Goal: Information Seeking & Learning: Learn about a topic

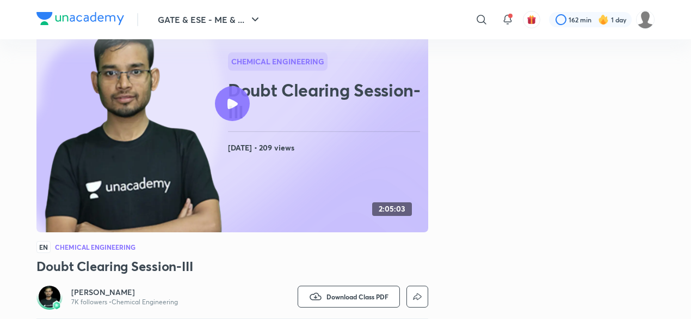
scroll to position [103, 0]
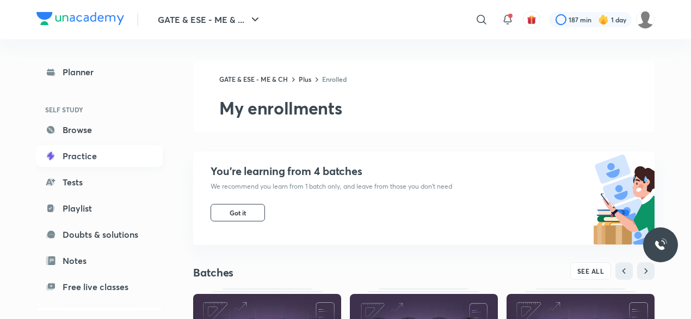
click at [99, 156] on link "Practice" at bounding box center [99, 156] width 126 height 22
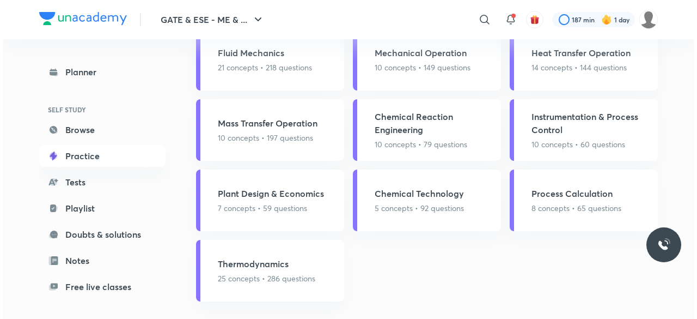
scroll to position [1139, 0]
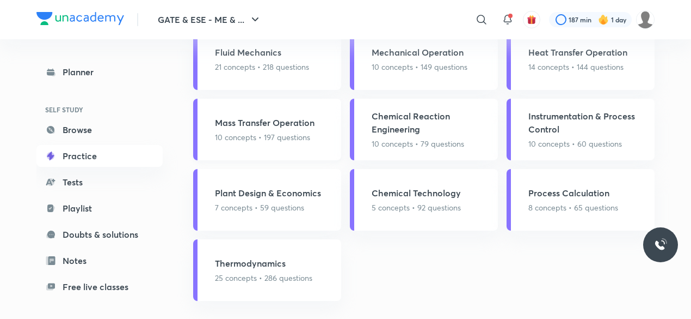
click at [291, 142] on p "10 concepts • 197 questions" at bounding box center [265, 136] width 100 height 11
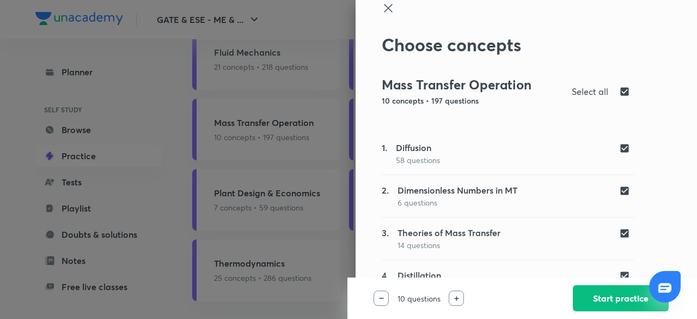
scroll to position [15, 0]
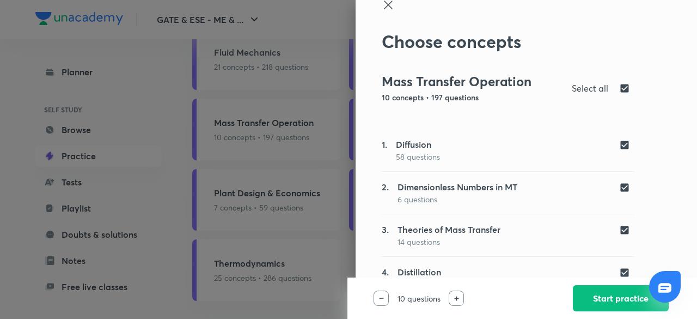
click at [555, 147] on div "1. Diffusion 58 questions" at bounding box center [508, 150] width 253 height 25
click at [602, 297] on button "Start practice" at bounding box center [621, 297] width 96 height 26
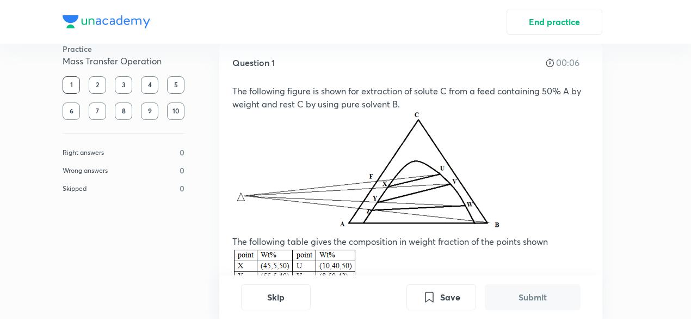
scroll to position [21, 0]
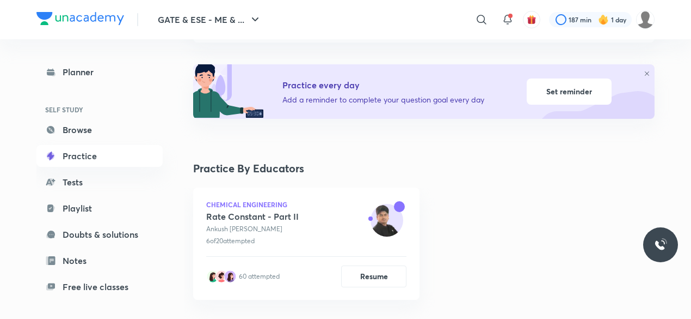
scroll to position [103, 0]
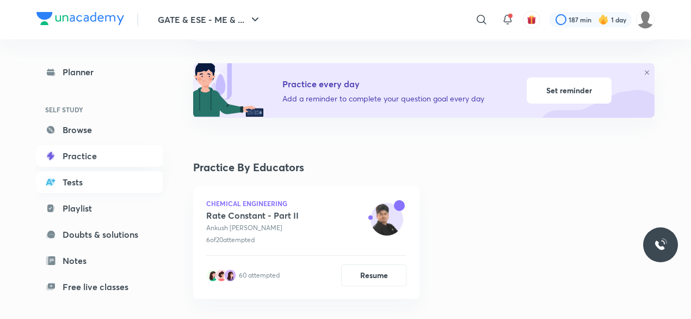
click at [70, 185] on link "Tests" at bounding box center [99, 182] width 126 height 22
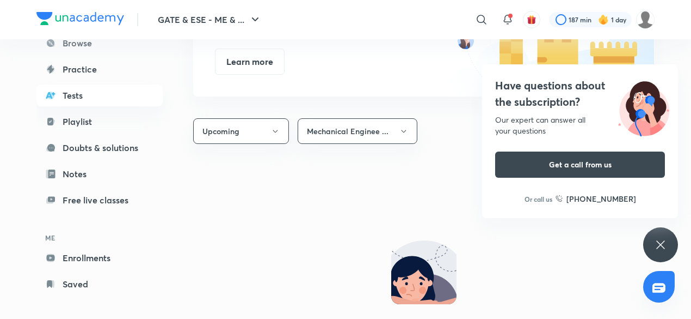
scroll to position [88, 0]
click at [98, 203] on link "Free live classes" at bounding box center [99, 198] width 126 height 22
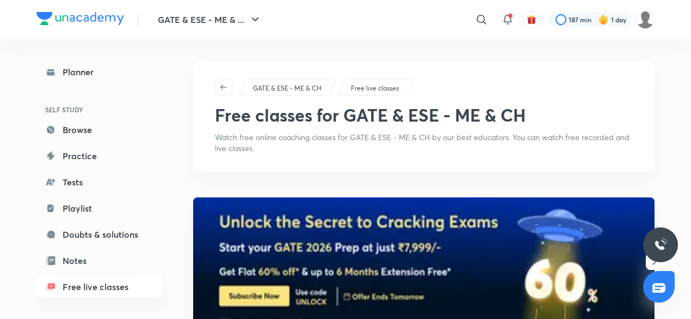
click at [90, 292] on link "Free live classes" at bounding box center [99, 286] width 126 height 22
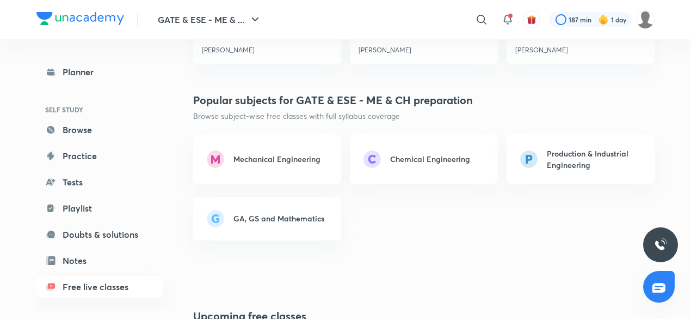
scroll to position [736, 0]
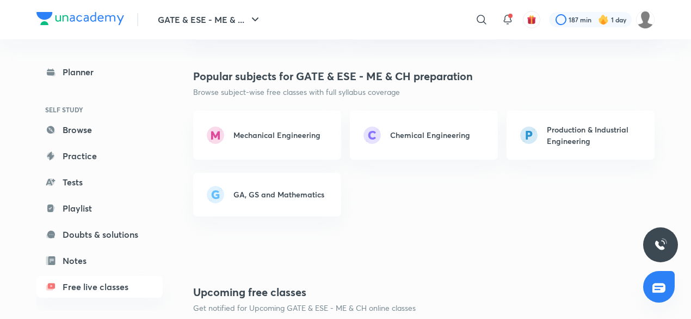
click at [438, 133] on h6 "Chemical Engineering" at bounding box center [430, 134] width 80 height 11
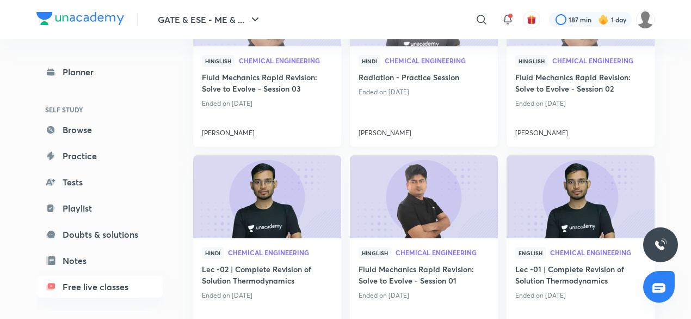
scroll to position [223, 0]
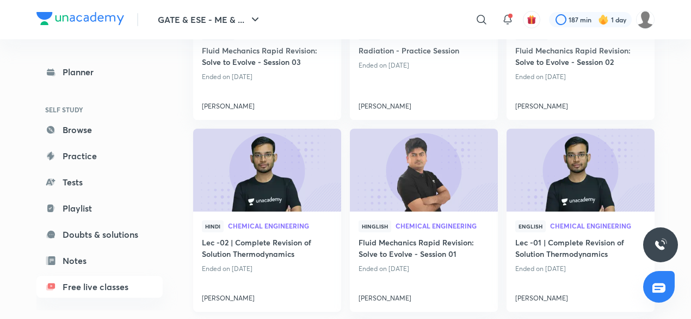
click at [253, 209] on img at bounding box center [267, 170] width 151 height 84
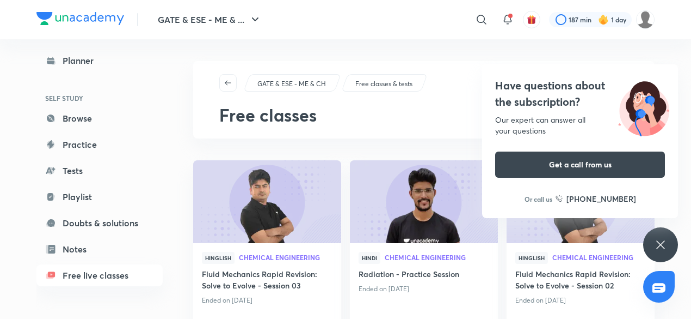
scroll to position [21, 0]
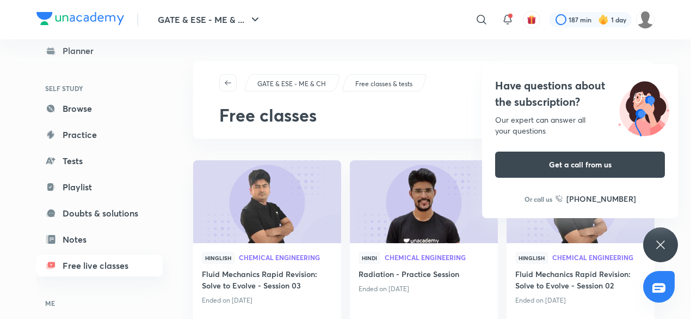
click at [95, 266] on link "Free live classes" at bounding box center [99, 265] width 126 height 22
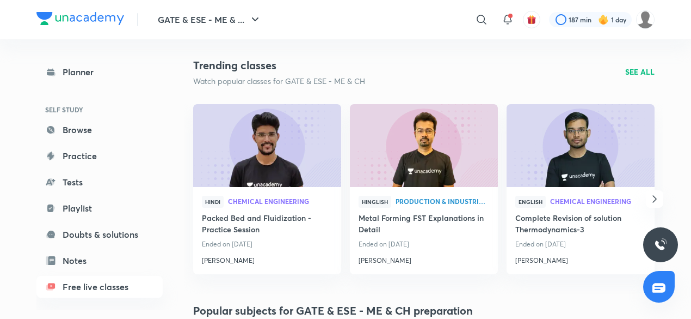
scroll to position [503, 0]
click at [626, 75] on p "SEE ALL" at bounding box center [640, 70] width 29 height 11
click at [638, 69] on p "SEE ALL" at bounding box center [640, 70] width 29 height 11
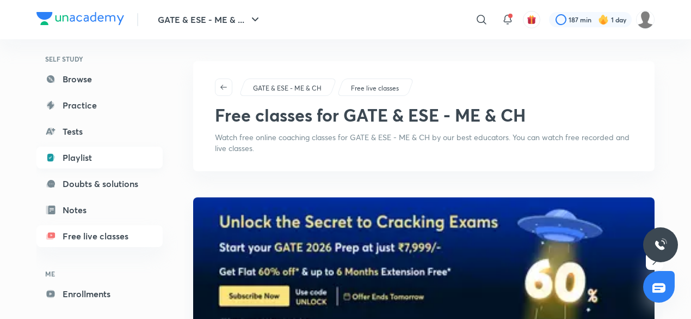
scroll to position [60, 0]
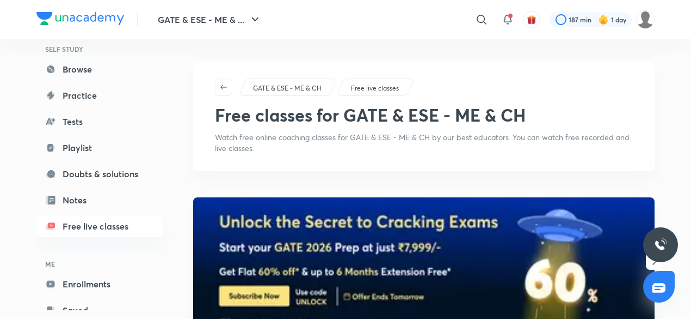
click at [374, 90] on p "Free live classes" at bounding box center [375, 88] width 48 height 10
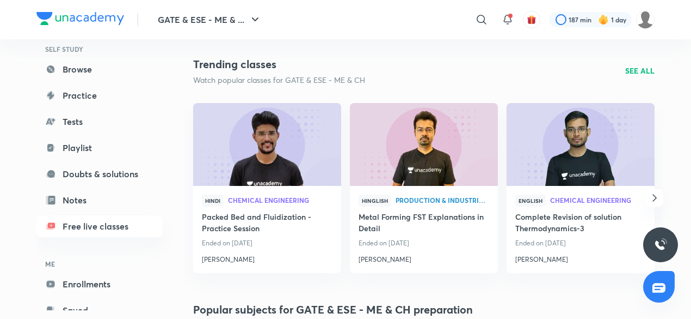
scroll to position [505, 0]
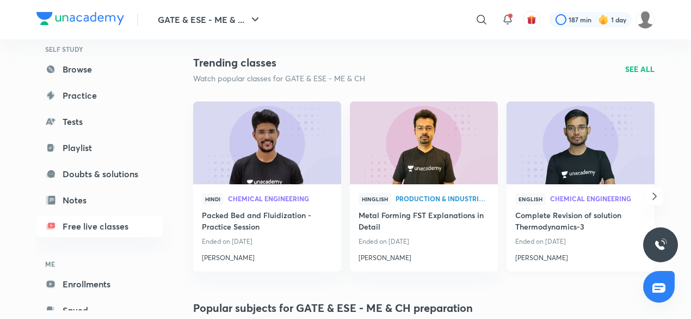
click at [593, 144] on img at bounding box center [580, 142] width 151 height 84
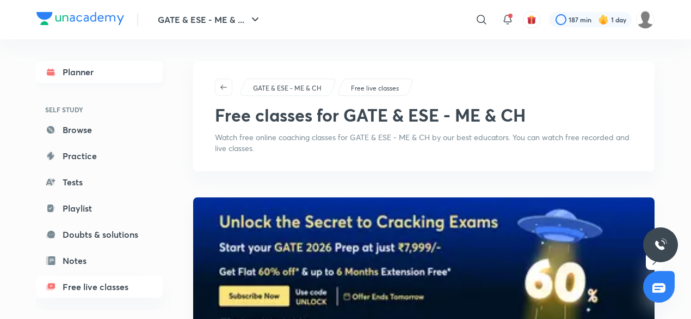
click at [106, 79] on link "Planner" at bounding box center [99, 72] width 126 height 22
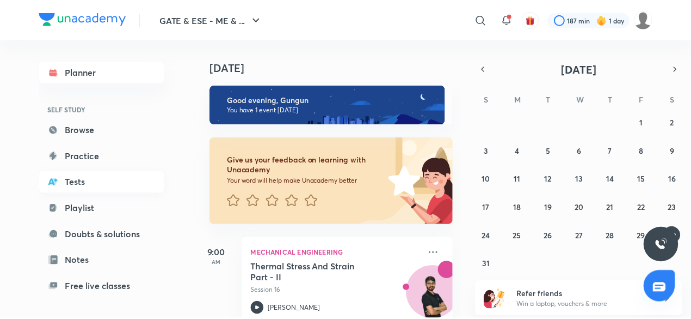
scroll to position [25, 0]
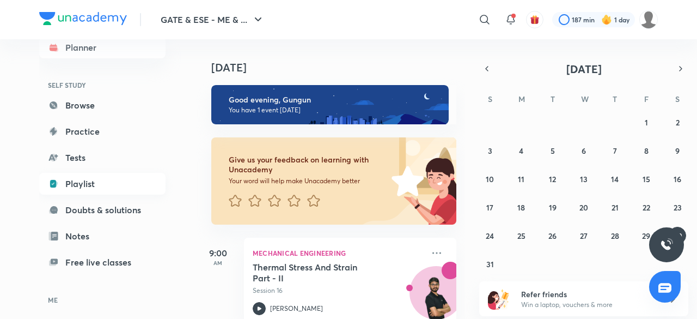
click at [90, 185] on link "Playlist" at bounding box center [102, 184] width 126 height 22
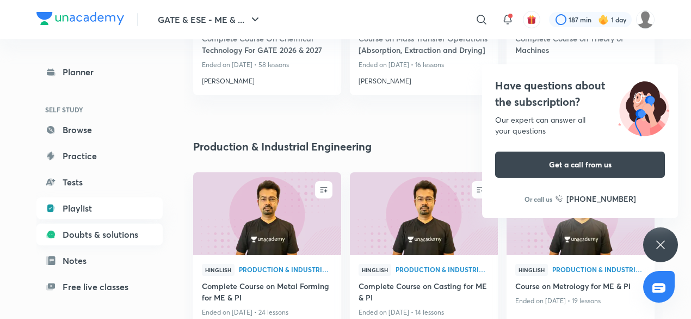
scroll to position [93, 0]
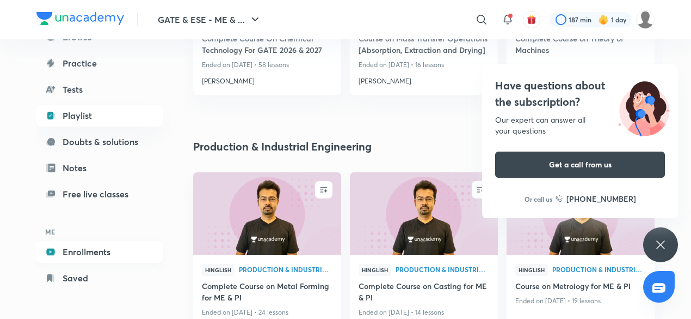
click at [91, 255] on link "Enrollments" at bounding box center [99, 252] width 126 height 22
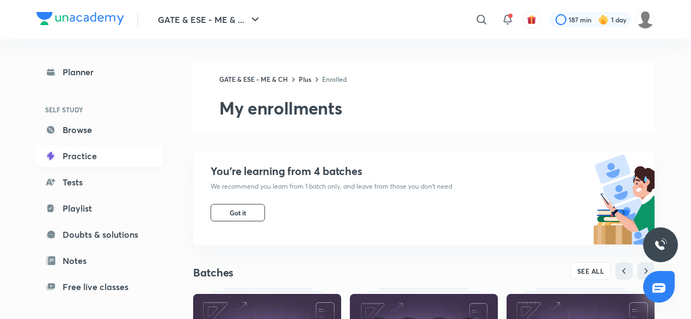
click at [83, 154] on link "Practice" at bounding box center [99, 156] width 126 height 22
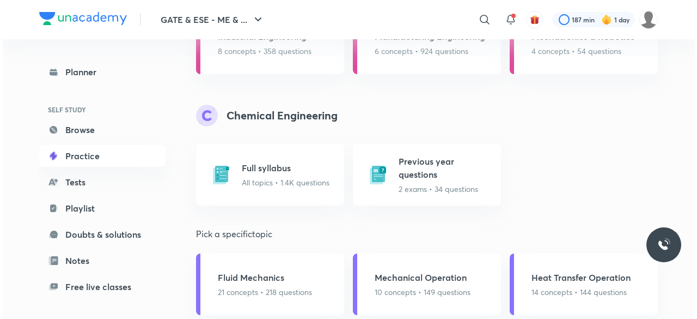
scroll to position [905, 0]
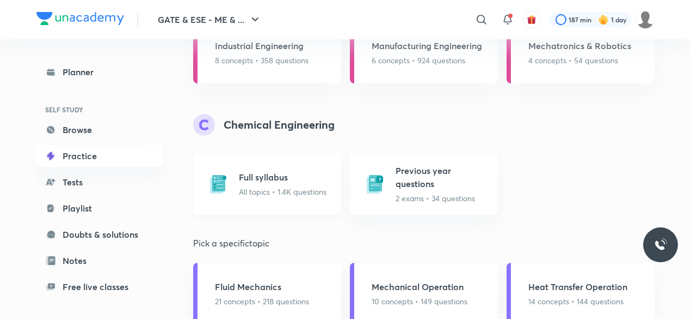
click at [286, 193] on p "All topics • 1.4K questions" at bounding box center [283, 191] width 88 height 11
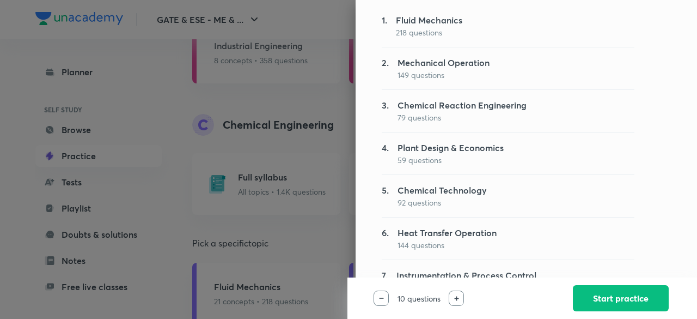
scroll to position [124, 0]
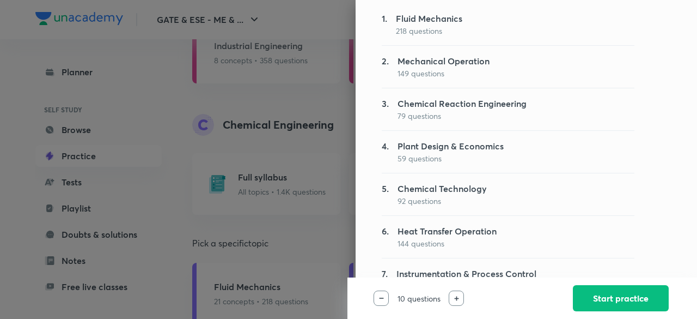
click at [439, 75] on p "149 questions" at bounding box center [443, 73] width 92 height 11
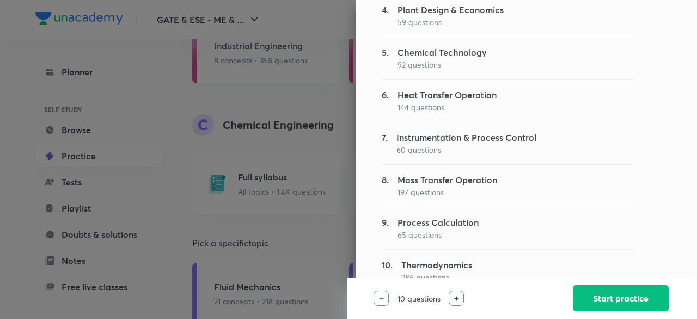
scroll to position [261, 0]
click at [433, 195] on p "197 questions" at bounding box center [447, 191] width 100 height 11
click at [401, 183] on h5 "Mass Transfer Operation" at bounding box center [447, 179] width 100 height 13
click at [382, 198] on div "1. Fluid Mechanics 218 questions 2. Mechanical Operation 149 questions 3. Chemi…" at bounding box center [508, 101] width 253 height 468
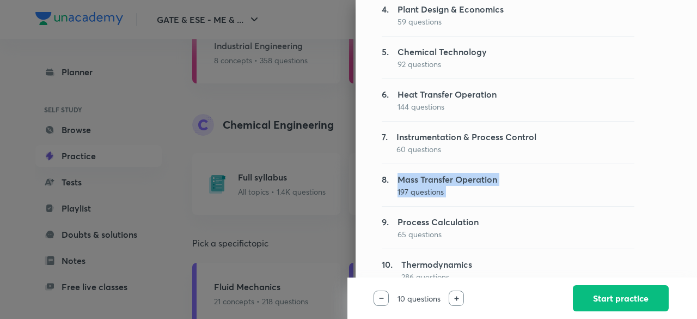
drag, startPoint x: 378, startPoint y: 198, endPoint x: 389, endPoint y: 185, distance: 17.0
click at [389, 185] on div "1. Fluid Mechanics 218 questions 2. Mechanical Operation 149 questions 3. Chemi…" at bounding box center [508, 101] width 253 height 468
click at [397, 185] on h5 "Mass Transfer Operation" at bounding box center [447, 179] width 100 height 13
click at [452, 296] on div at bounding box center [456, 297] width 15 height 15
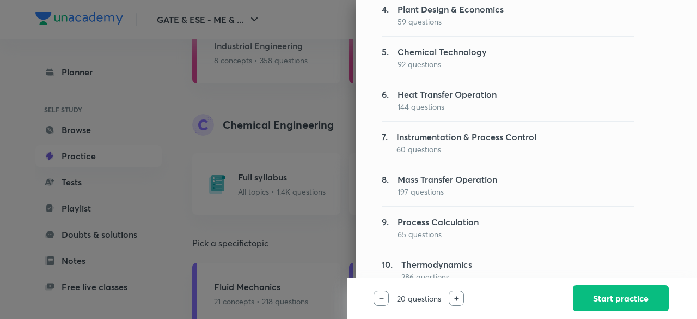
click at [452, 296] on div at bounding box center [456, 297] width 15 height 15
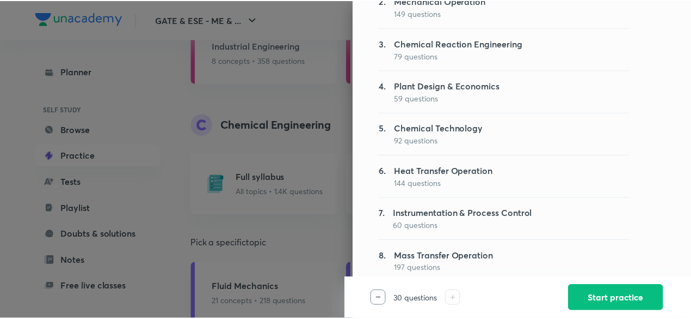
scroll to position [167, 0]
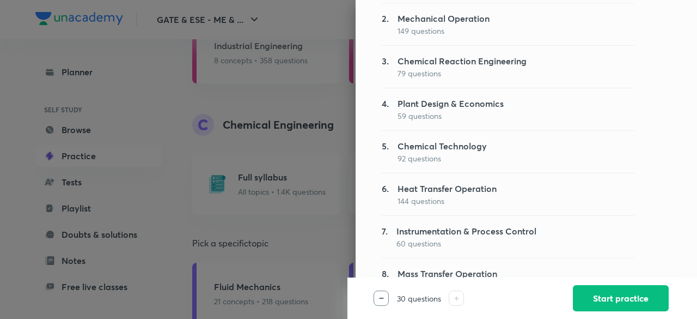
click at [256, 157] on div at bounding box center [348, 159] width 697 height 319
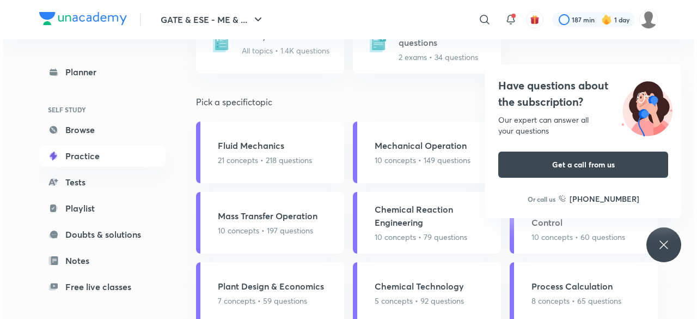
scroll to position [1045, 0]
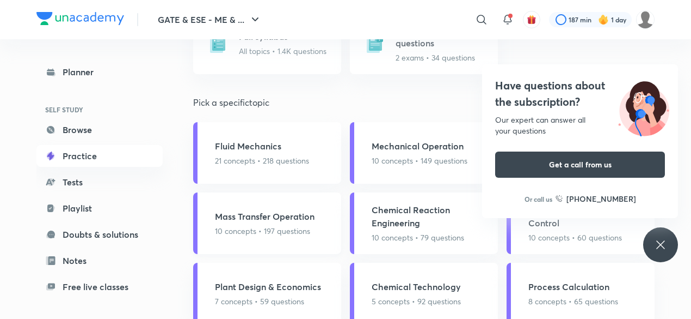
click at [272, 231] on p "10 concepts • 197 questions" at bounding box center [265, 230] width 100 height 11
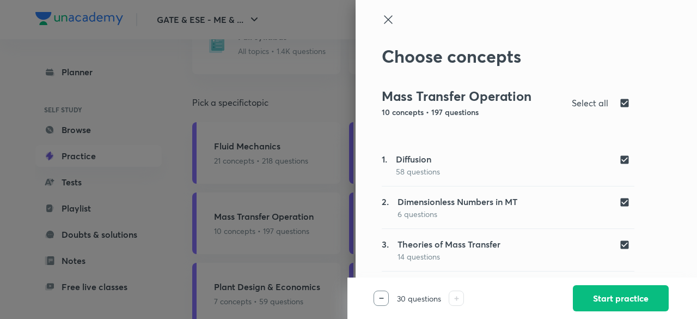
click at [619, 198] on input "checkbox" at bounding box center [626, 202] width 15 height 11
checkbox input "false"
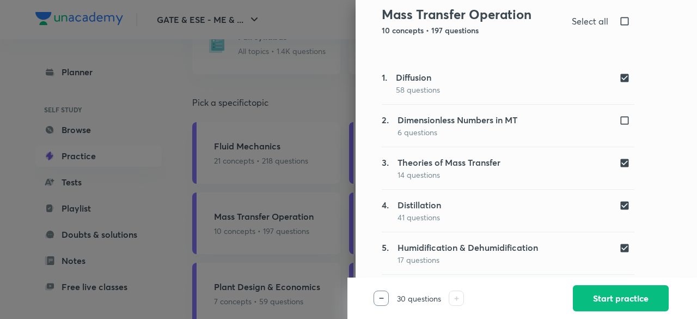
scroll to position [85, 0]
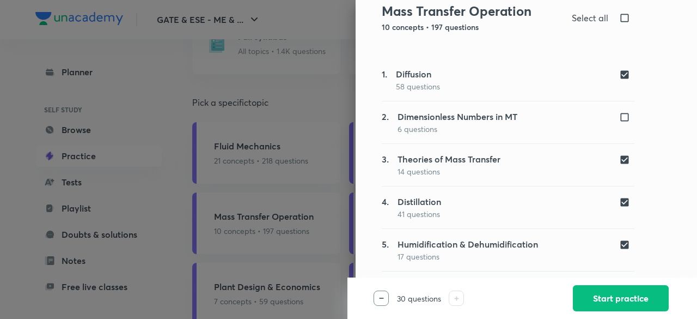
click at [619, 159] on input "checkbox" at bounding box center [626, 159] width 15 height 11
checkbox input "false"
click at [619, 201] on input "checkbox" at bounding box center [626, 202] width 15 height 11
checkbox input "false"
click at [619, 240] on input "checkbox" at bounding box center [626, 244] width 15 height 11
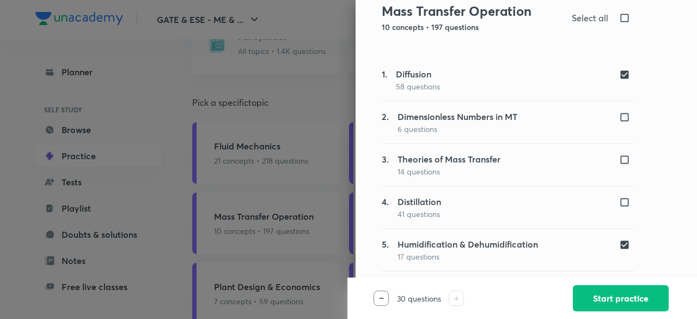
checkbox input "false"
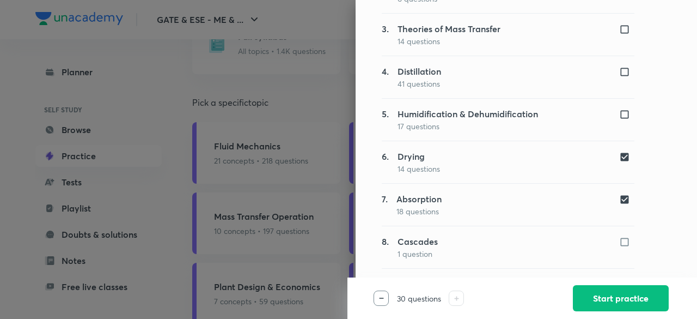
scroll to position [216, 0]
click at [619, 154] on input "checkbox" at bounding box center [626, 156] width 15 height 11
checkbox input "false"
click at [619, 198] on input "checkbox" at bounding box center [626, 198] width 15 height 11
checkbox input "false"
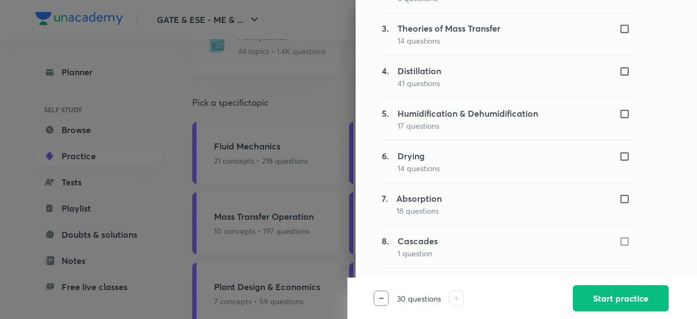
scroll to position [293, 0]
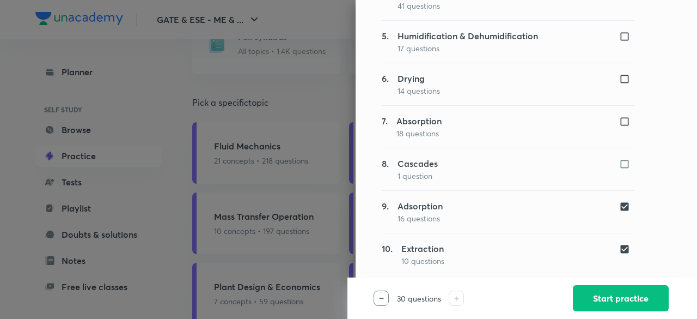
click at [619, 204] on input "checkbox" at bounding box center [626, 206] width 15 height 11
checkbox input "false"
click at [619, 246] on input "checkbox" at bounding box center [626, 248] width 15 height 11
checkbox input "false"
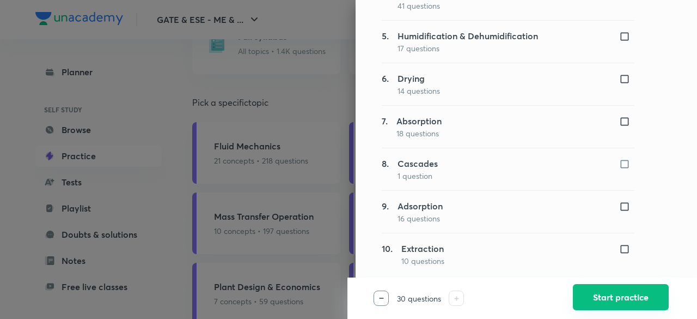
click at [602, 295] on button "Start practice" at bounding box center [621, 297] width 96 height 26
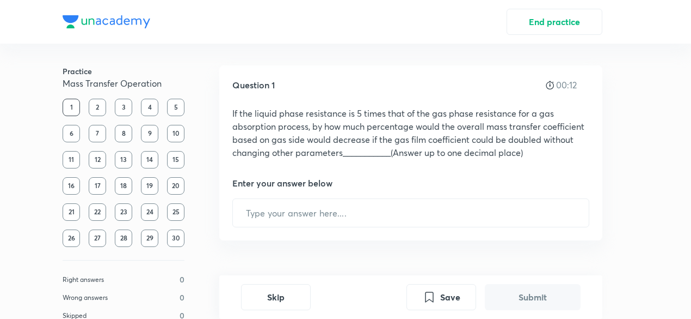
click at [97, 109] on div "2" at bounding box center [97, 107] width 17 height 17
click at [278, 299] on button "Skip" at bounding box center [276, 296] width 70 height 26
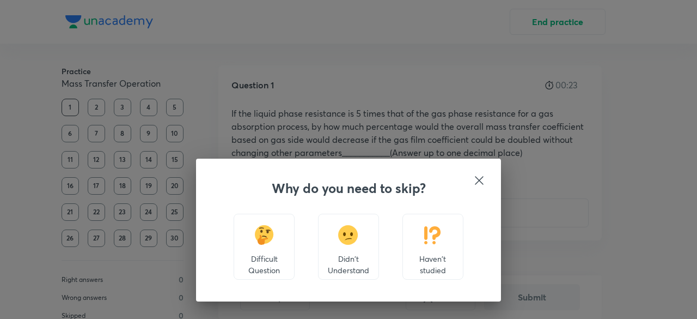
click at [481, 177] on icon at bounding box center [479, 180] width 13 height 13
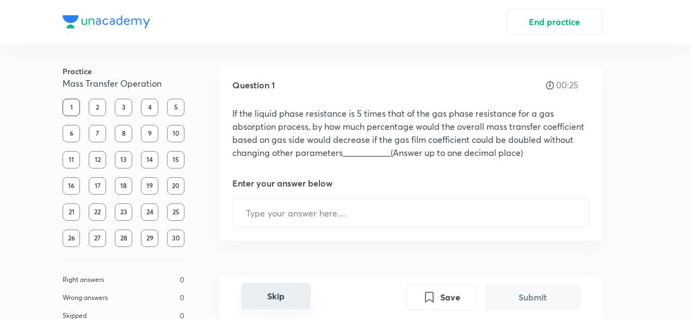
click at [281, 292] on button "Skip" at bounding box center [276, 296] width 70 height 26
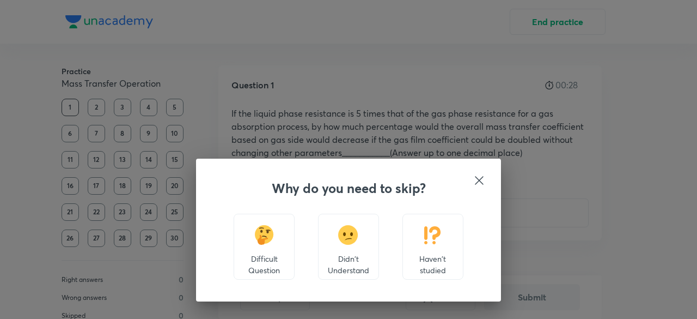
click at [425, 244] on div "Haven't studied" at bounding box center [432, 246] width 61 height 66
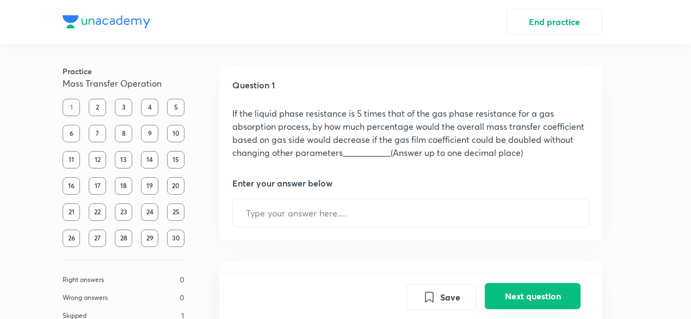
click at [518, 297] on button "Next question" at bounding box center [533, 296] width 96 height 26
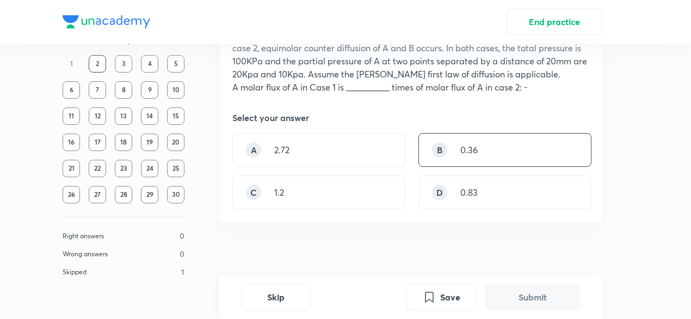
scroll to position [100, 0]
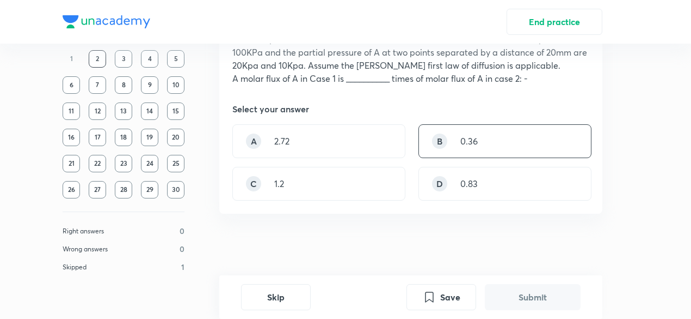
click at [476, 146] on p "0.36" at bounding box center [469, 140] width 17 height 13
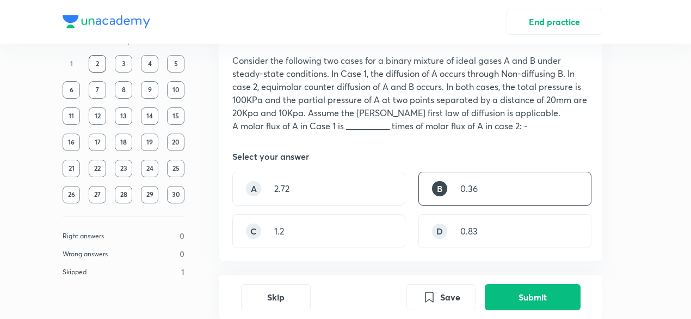
scroll to position [36, 0]
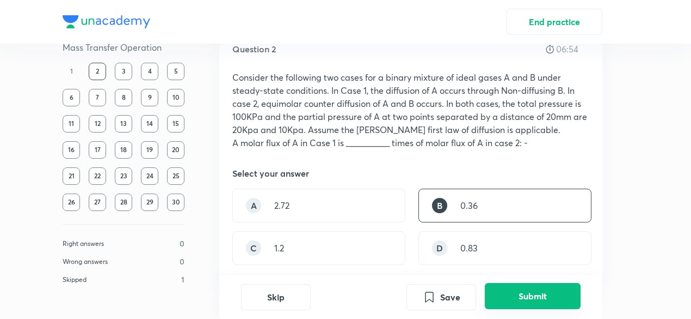
click at [532, 301] on button "Submit" at bounding box center [533, 296] width 96 height 26
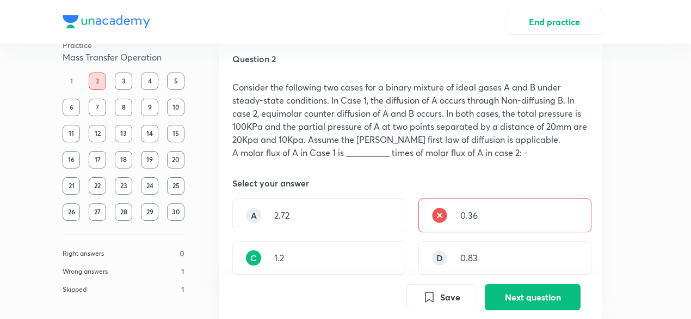
scroll to position [26, 0]
click at [536, 296] on button "Next question" at bounding box center [533, 296] width 96 height 26
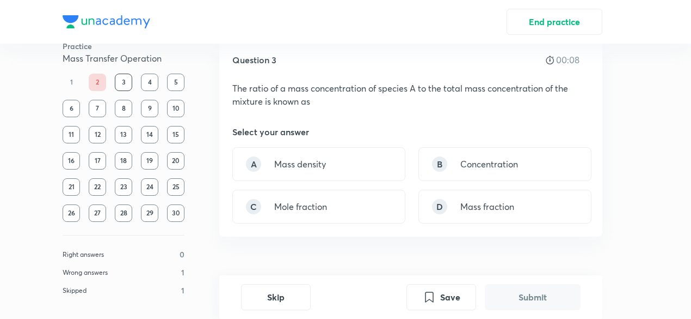
scroll to position [20, 0]
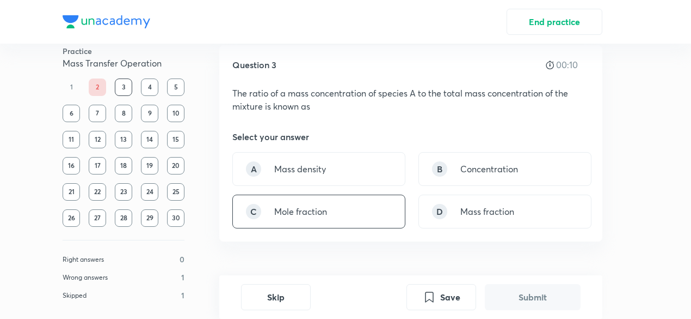
click at [357, 199] on div "C Mole fraction" at bounding box center [318, 211] width 173 height 34
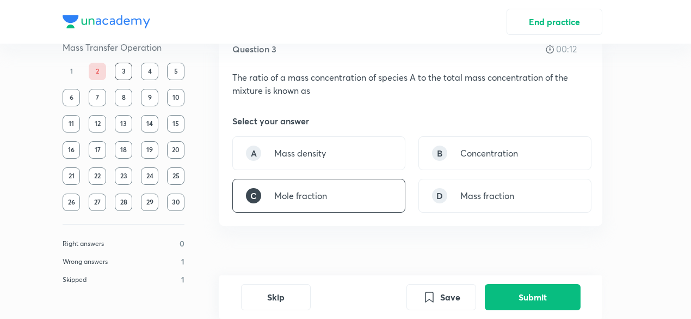
scroll to position [32, 0]
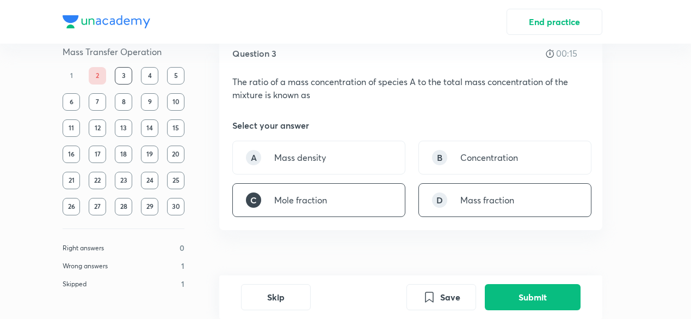
click at [476, 208] on div "D Mass fraction" at bounding box center [505, 200] width 173 height 34
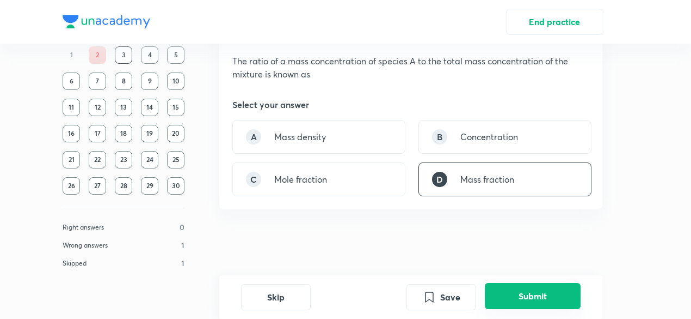
click at [513, 301] on button "Submit" at bounding box center [533, 296] width 96 height 26
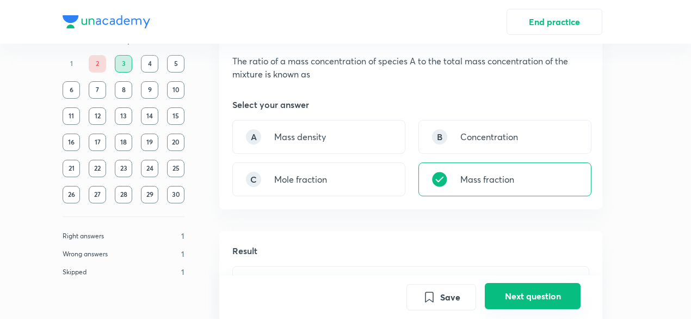
scroll to position [282, 0]
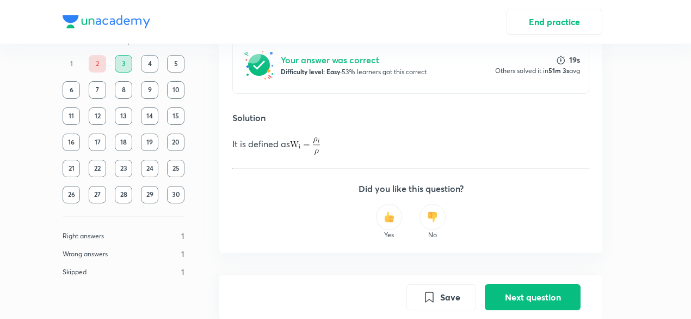
click at [524, 311] on div "Save Next question" at bounding box center [410, 297] width 383 height 44
click at [523, 298] on button "Next question" at bounding box center [533, 296] width 96 height 26
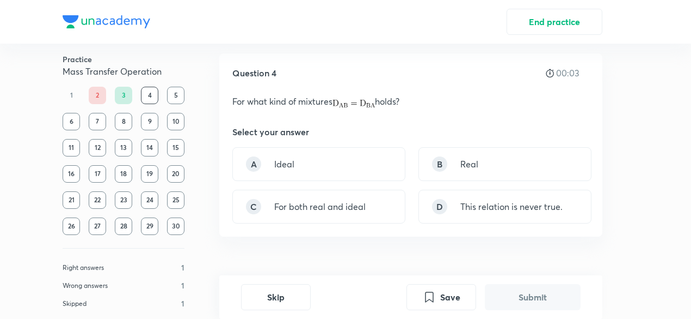
scroll to position [7, 0]
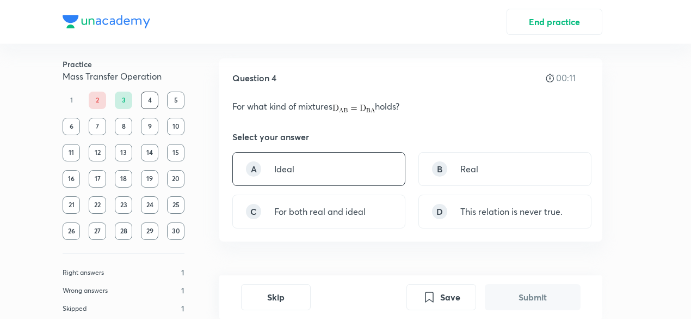
click at [376, 180] on div "A Ideal" at bounding box center [318, 169] width 173 height 34
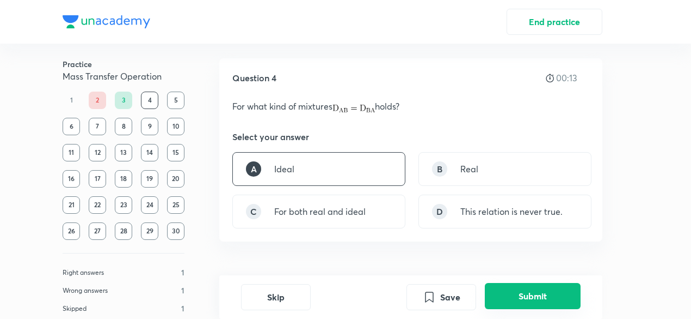
click at [503, 296] on button "Submit" at bounding box center [533, 296] width 96 height 26
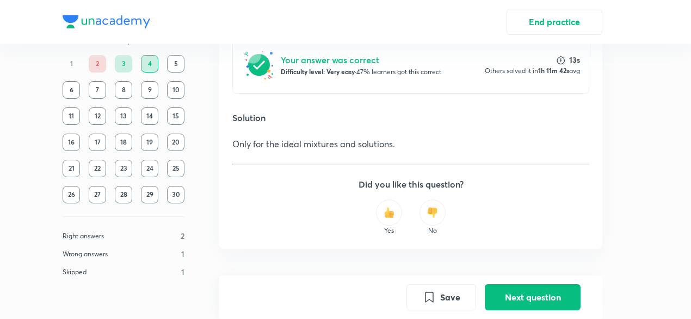
scroll to position [267, 0]
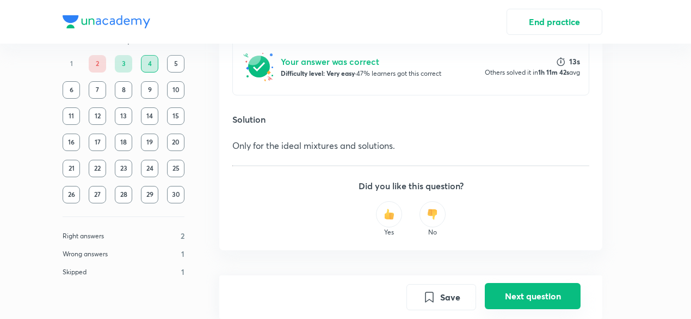
click at [537, 299] on button "Next question" at bounding box center [533, 296] width 96 height 26
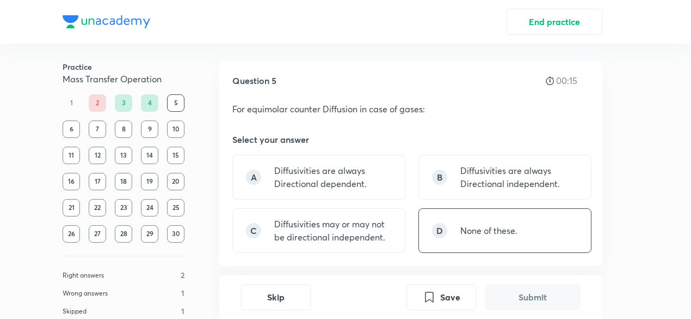
scroll to position [0, 0]
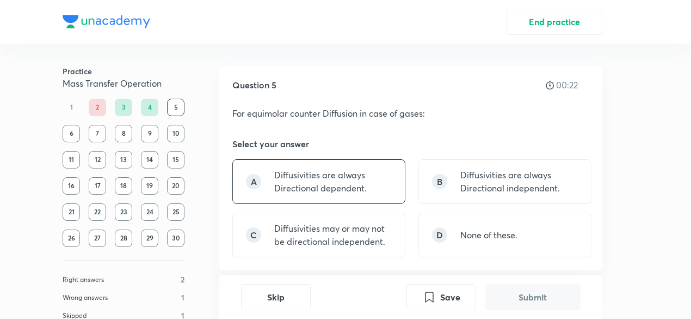
click at [362, 183] on p "Diffusivities are always Directional dependent." at bounding box center [333, 181] width 118 height 26
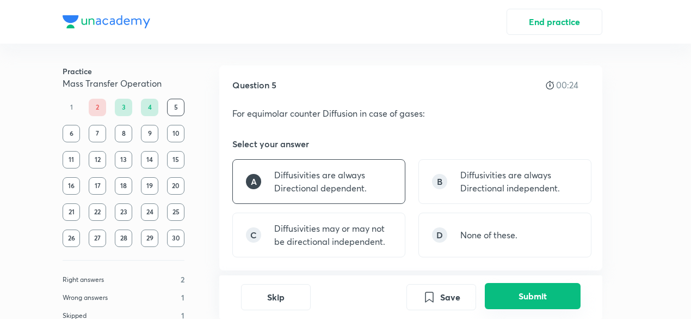
click at [505, 291] on button "Submit" at bounding box center [533, 296] width 96 height 26
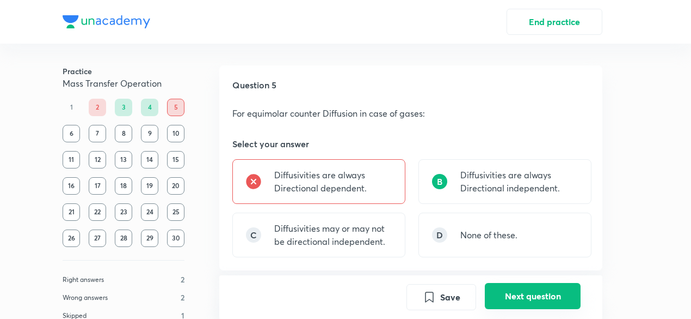
click at [525, 290] on button "Next question" at bounding box center [533, 296] width 96 height 26
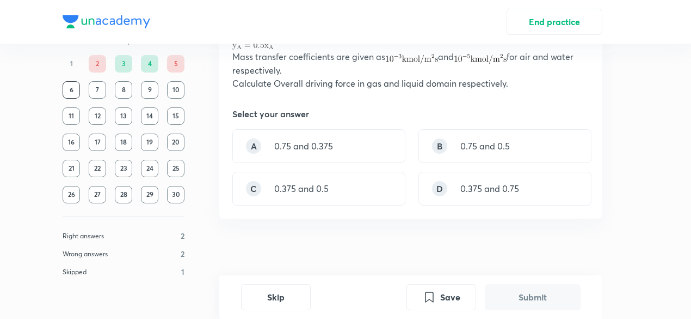
scroll to position [111, 0]
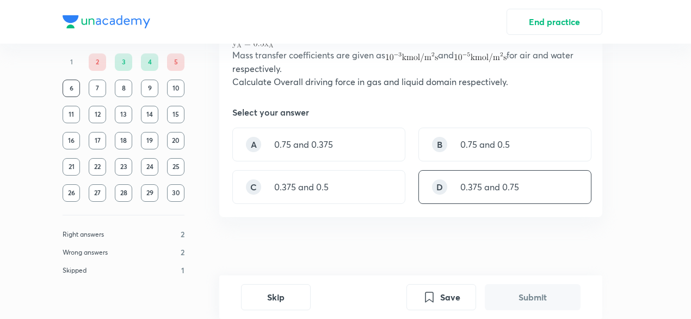
click at [502, 195] on div "D 0.375 and 0.75" at bounding box center [505, 187] width 173 height 34
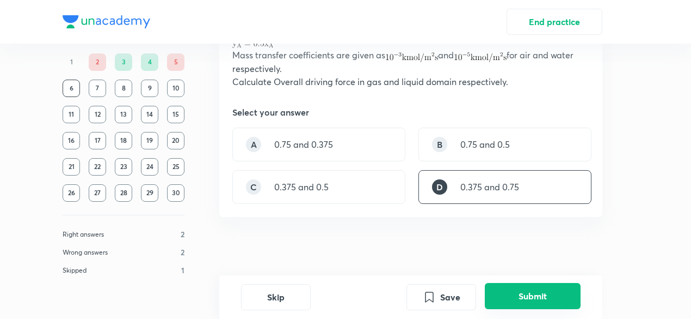
click at [522, 288] on button "Submit" at bounding box center [533, 296] width 96 height 26
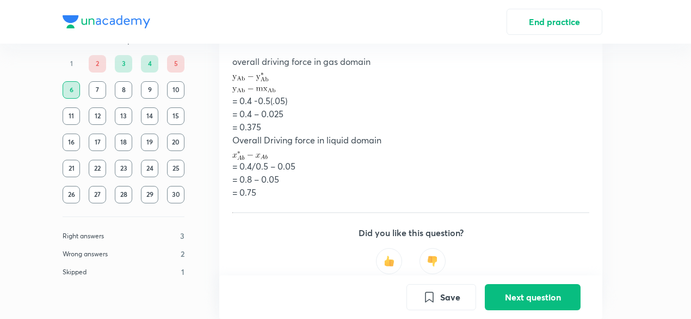
scroll to position [429, 0]
click at [521, 298] on button "Next question" at bounding box center [533, 296] width 96 height 26
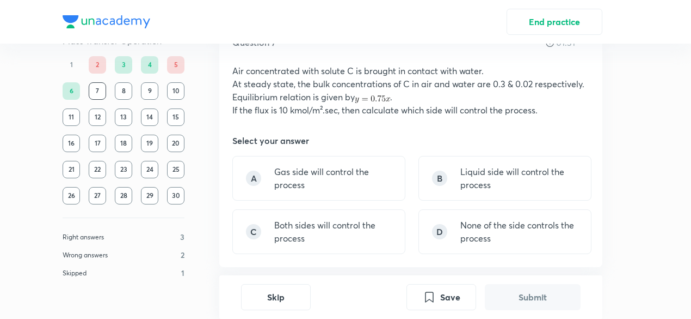
scroll to position [43, 0]
click at [538, 188] on p "Liquid side will control the process" at bounding box center [520, 177] width 118 height 26
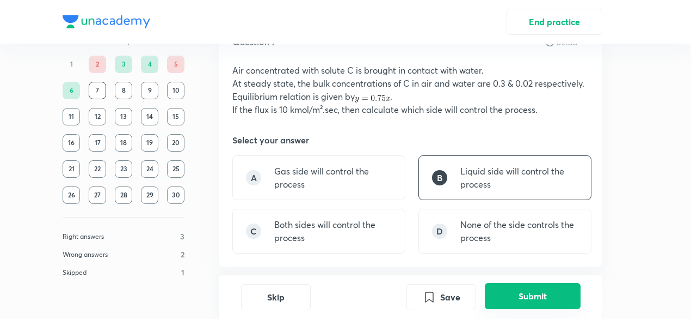
click at [516, 300] on button "Submit" at bounding box center [533, 296] width 96 height 26
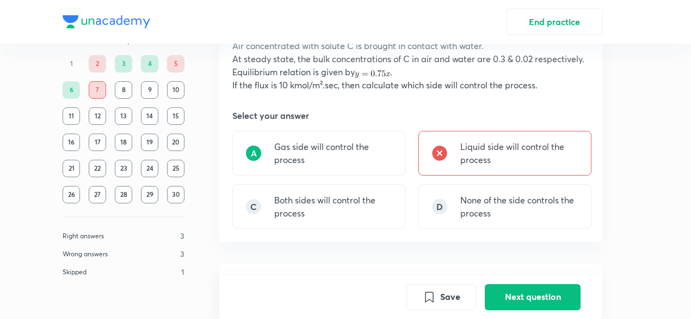
scroll to position [0, 0]
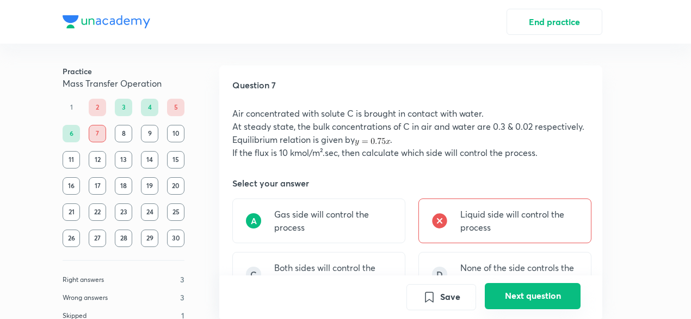
click at [535, 302] on button "Next question" at bounding box center [533, 296] width 96 height 26
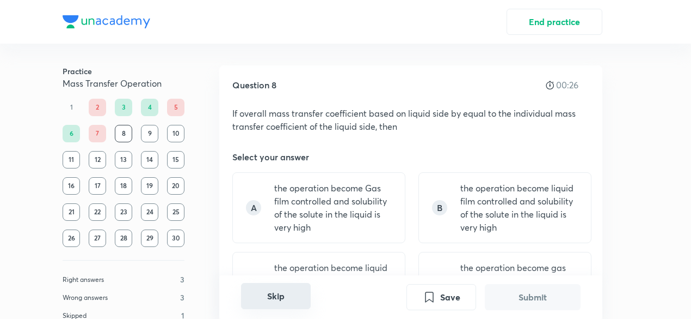
click at [268, 298] on button "Skip" at bounding box center [276, 296] width 70 height 26
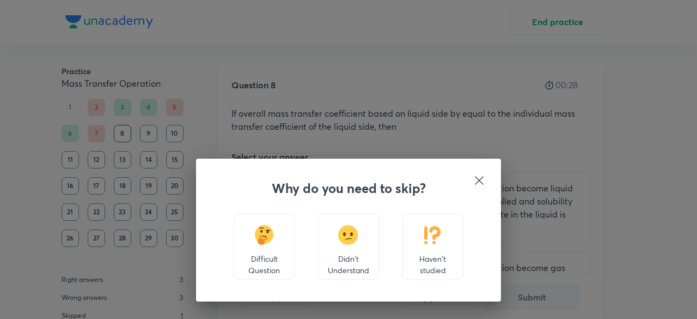
click at [476, 181] on icon at bounding box center [479, 180] width 13 height 13
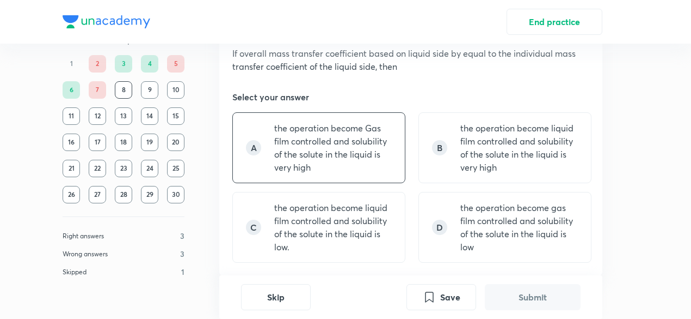
scroll to position [59, 0]
click at [395, 230] on div "C the operation become liquid film controlled and solubility of the solute in t…" at bounding box center [318, 227] width 173 height 71
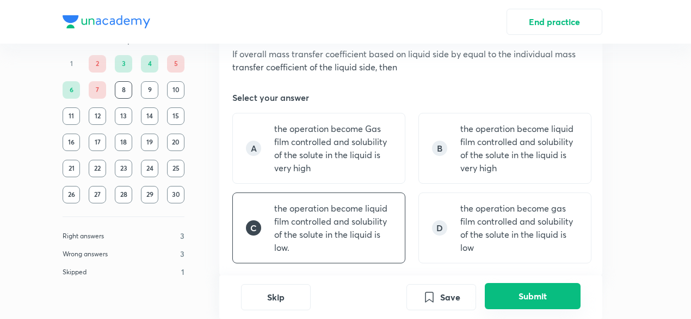
click at [541, 293] on button "Submit" at bounding box center [533, 296] width 96 height 26
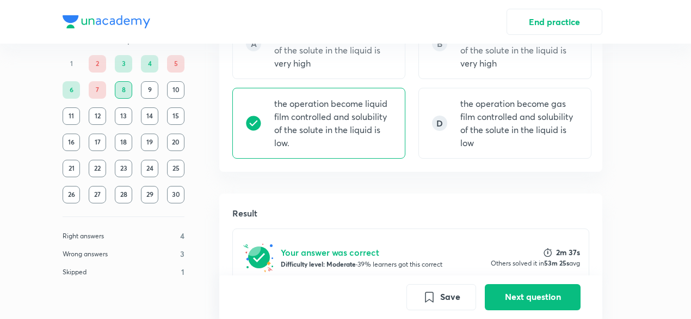
scroll to position [198, 0]
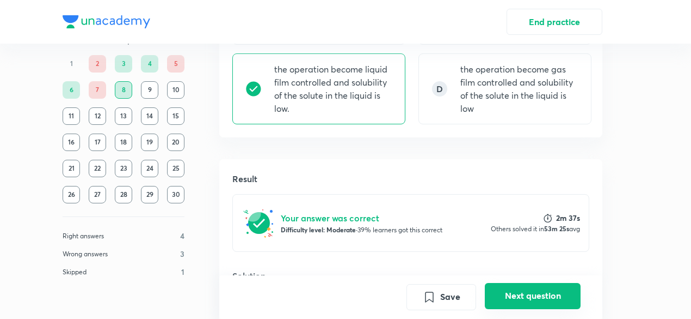
click at [525, 299] on button "Next question" at bounding box center [533, 296] width 96 height 26
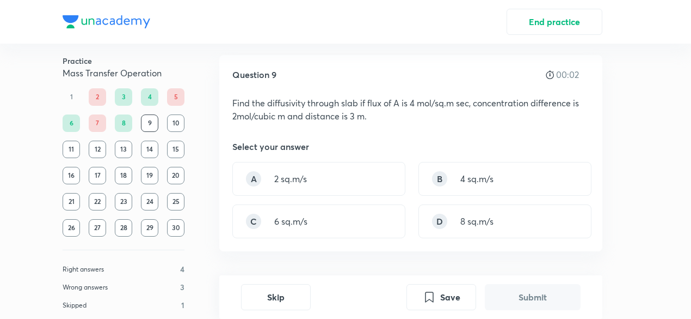
scroll to position [4, 0]
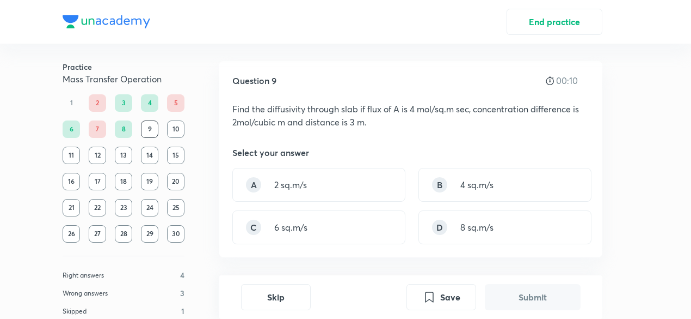
click at [492, 212] on div "D 8 sq.m/s" at bounding box center [505, 227] width 173 height 34
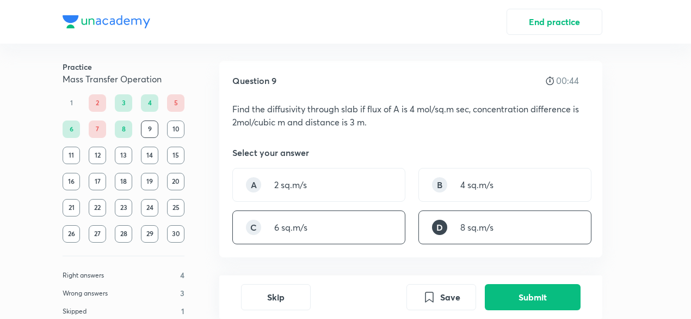
click at [355, 230] on div "C 6 sq.m/s" at bounding box center [318, 227] width 173 height 34
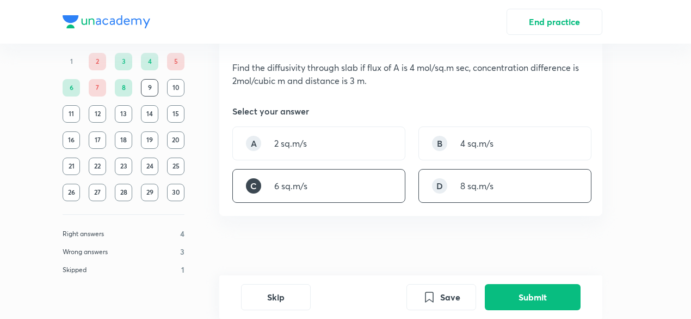
scroll to position [52, 0]
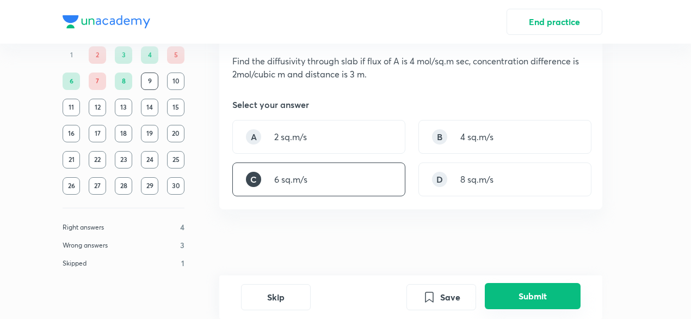
click at [517, 285] on button "Submit" at bounding box center [533, 296] width 96 height 26
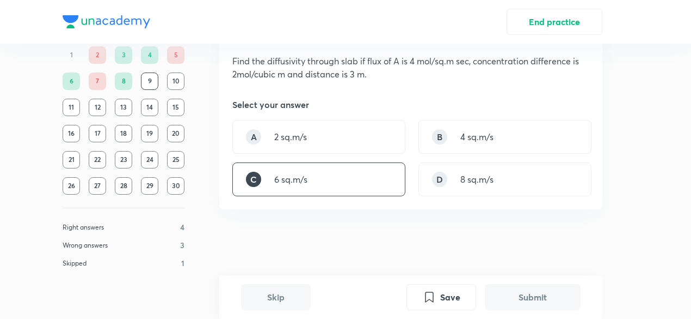
scroll to position [282, 0]
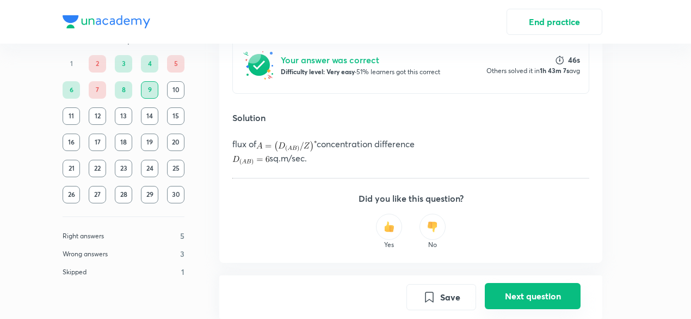
click at [519, 295] on button "Next question" at bounding box center [533, 296] width 96 height 26
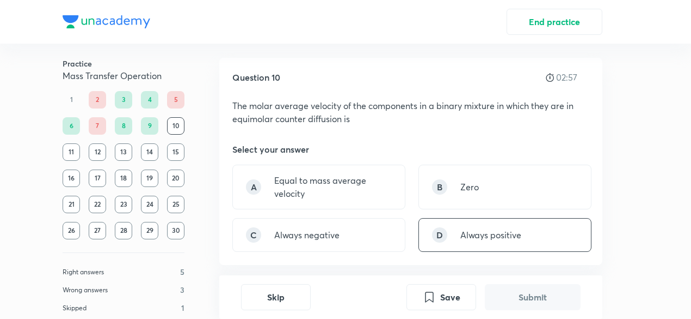
scroll to position [57, 0]
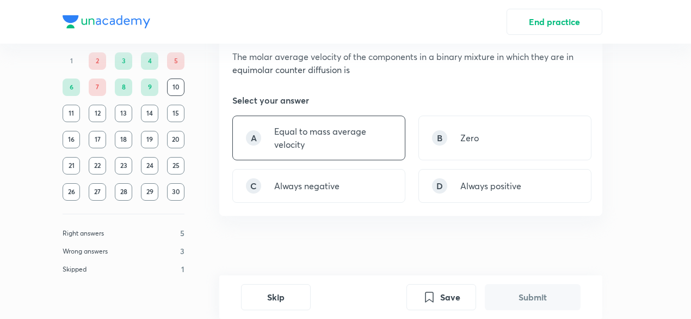
click at [354, 158] on div "A Equal to mass average velocity" at bounding box center [318, 137] width 173 height 45
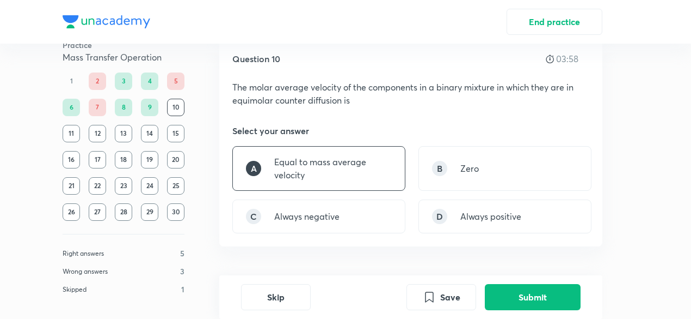
scroll to position [20, 0]
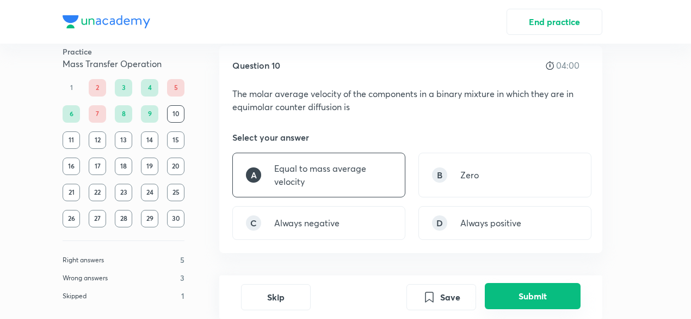
click at [509, 301] on button "Submit" at bounding box center [533, 296] width 96 height 26
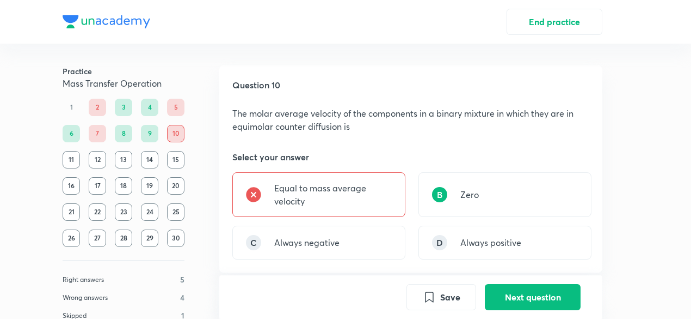
scroll to position [68, 0]
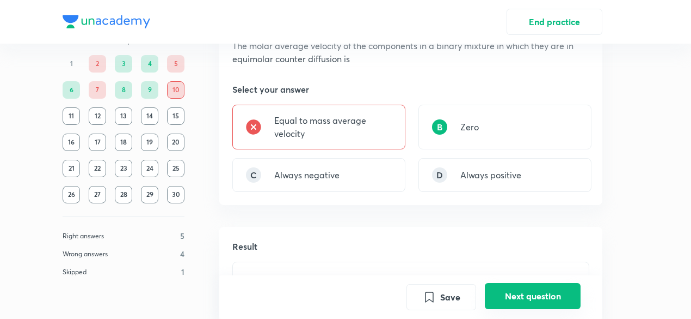
click at [512, 296] on button "Next question" at bounding box center [533, 296] width 96 height 26
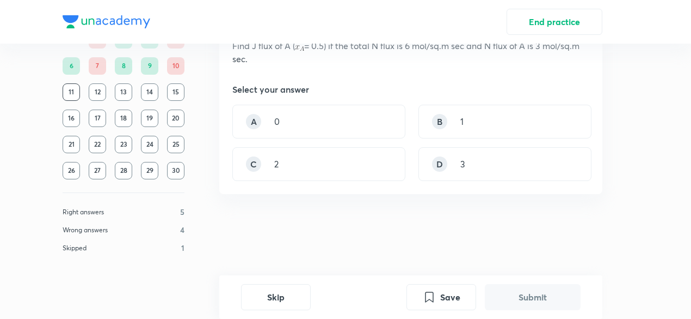
scroll to position [0, 0]
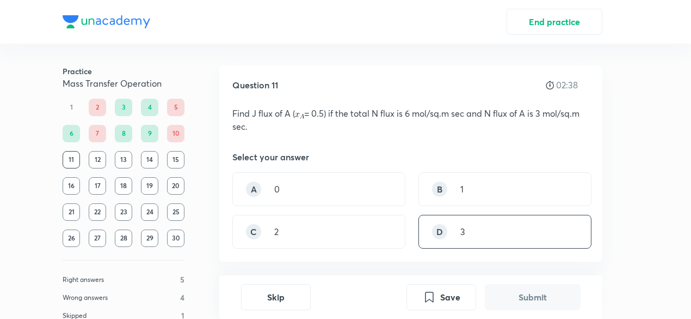
click at [470, 230] on div "D 3" at bounding box center [505, 232] width 173 height 34
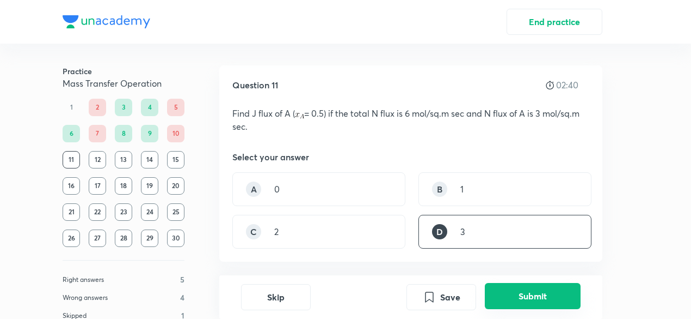
click at [510, 301] on button "Submit" at bounding box center [533, 296] width 96 height 26
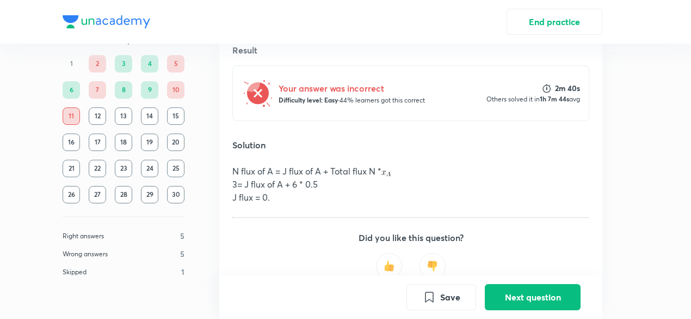
scroll to position [254, 0]
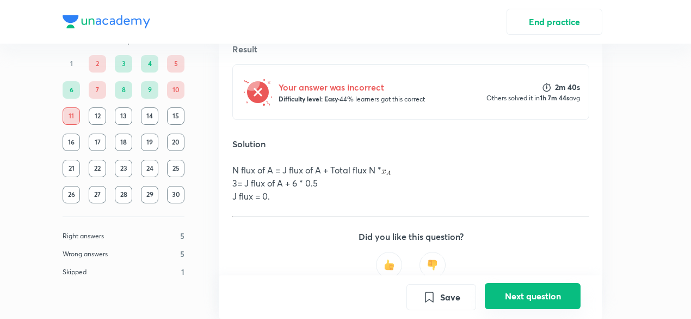
click at [518, 293] on button "Next question" at bounding box center [533, 296] width 96 height 26
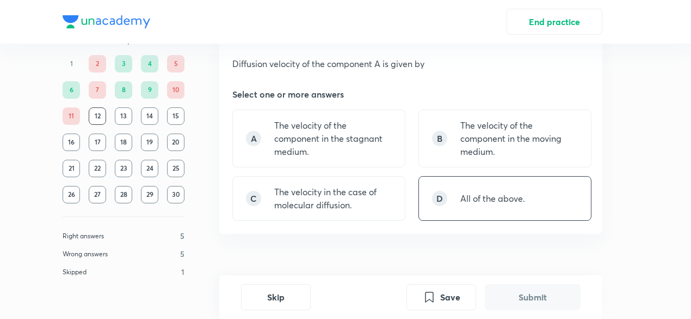
scroll to position [48, 0]
click at [494, 199] on p "All of the above." at bounding box center [493, 199] width 65 height 13
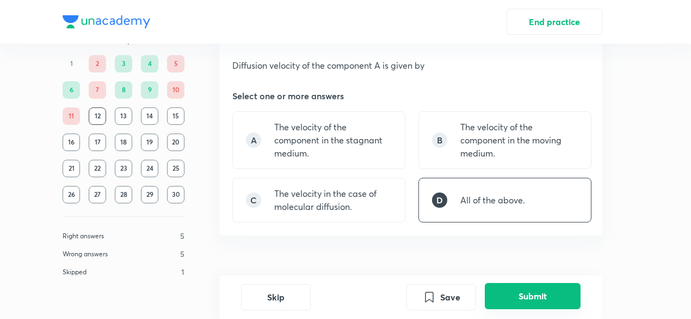
click at [507, 297] on button "Submit" at bounding box center [533, 296] width 96 height 26
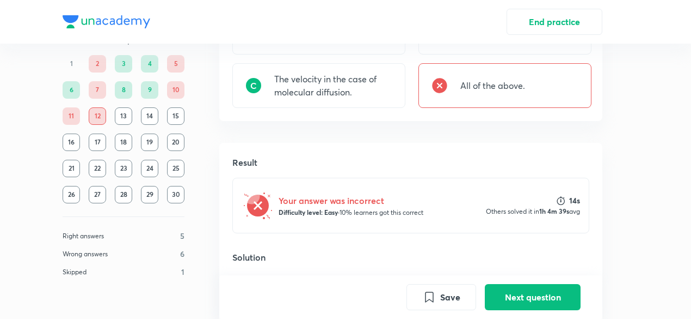
scroll to position [181, 0]
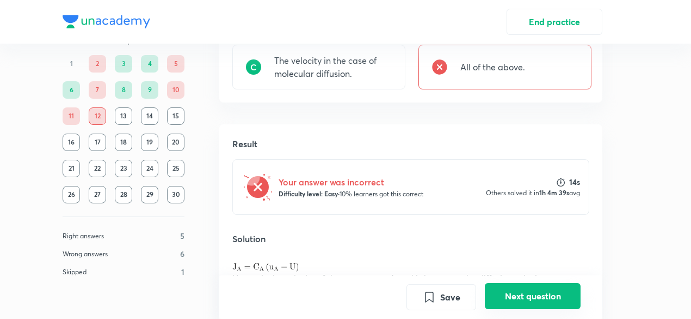
click at [521, 301] on button "Next question" at bounding box center [533, 296] width 96 height 26
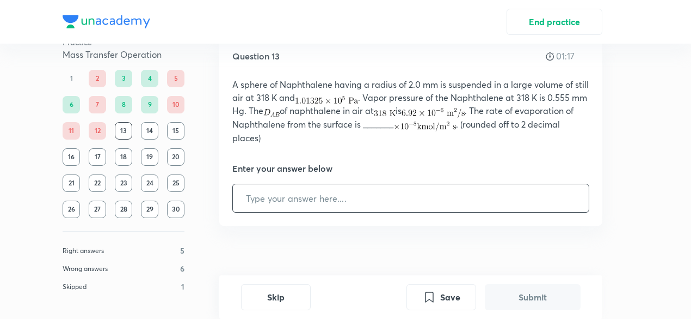
scroll to position [52, 0]
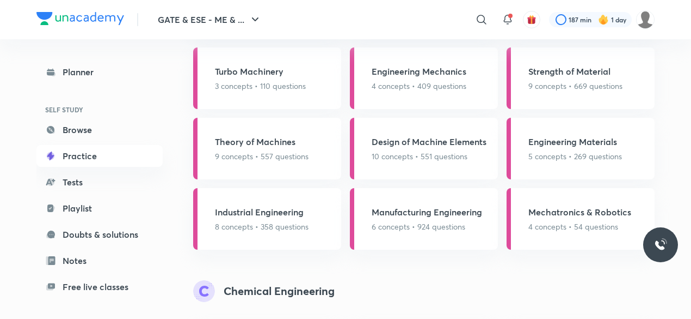
scroll to position [739, 0]
click at [124, 180] on link "Tests" at bounding box center [99, 182] width 126 height 22
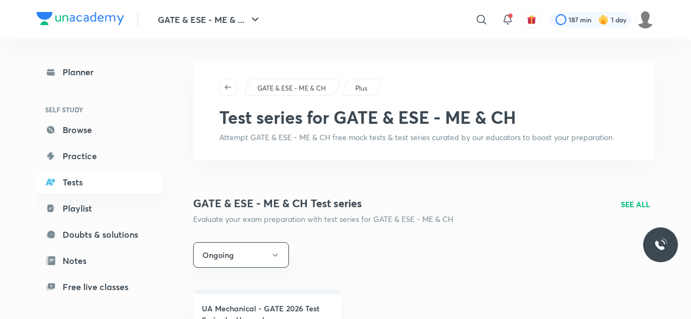
scroll to position [739, 0]
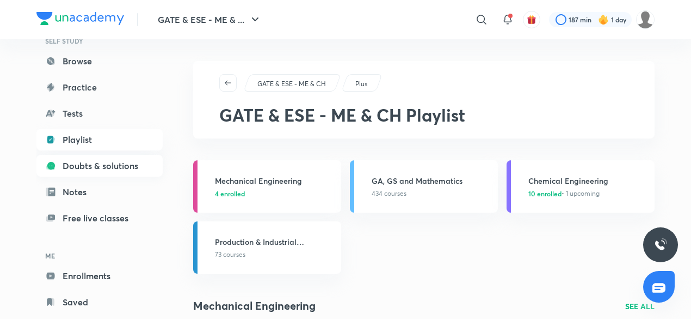
scroll to position [93, 0]
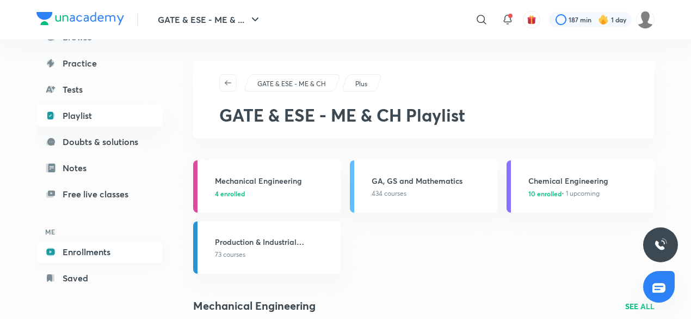
click at [93, 255] on link "Enrollments" at bounding box center [99, 252] width 126 height 22
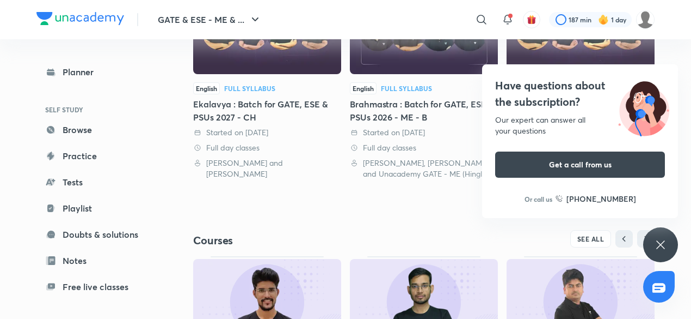
scroll to position [443, 0]
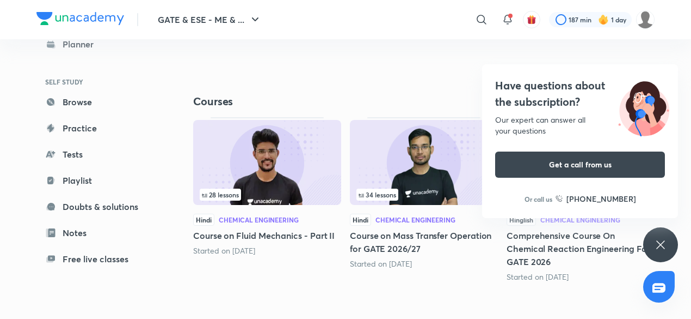
click at [656, 243] on icon at bounding box center [660, 244] width 13 height 13
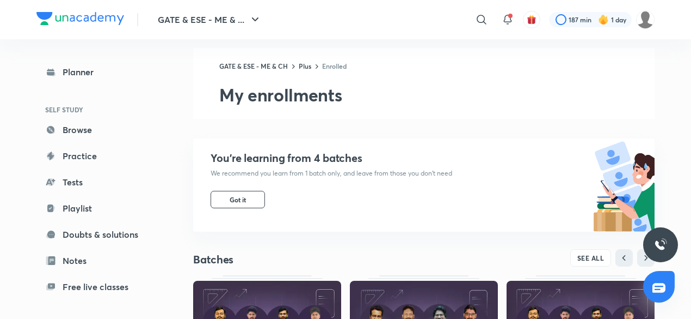
scroll to position [0, 0]
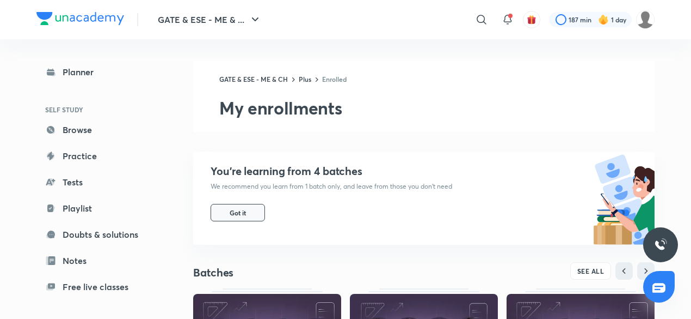
click at [244, 204] on button "Got it" at bounding box center [238, 212] width 54 height 17
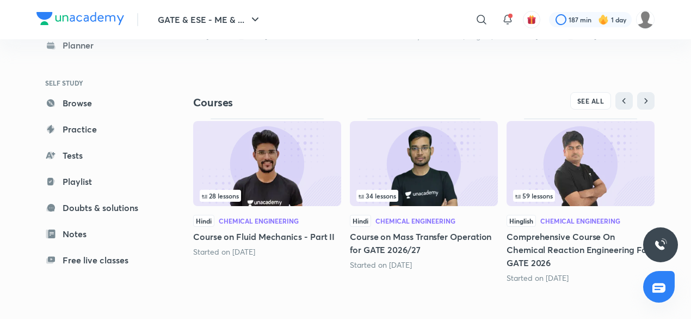
scroll to position [332, 0]
click at [589, 102] on span "SEE ALL" at bounding box center [591, 100] width 27 height 8
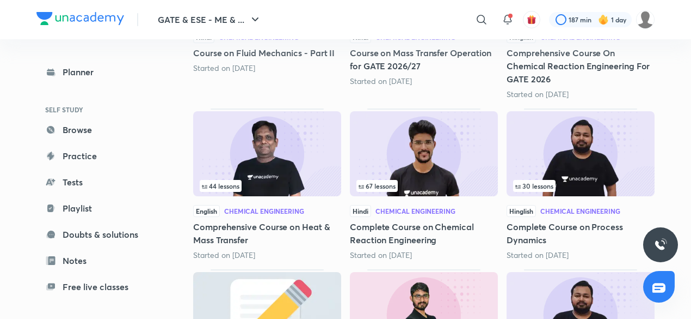
scroll to position [274, 0]
click at [556, 163] on img at bounding box center [581, 153] width 148 height 85
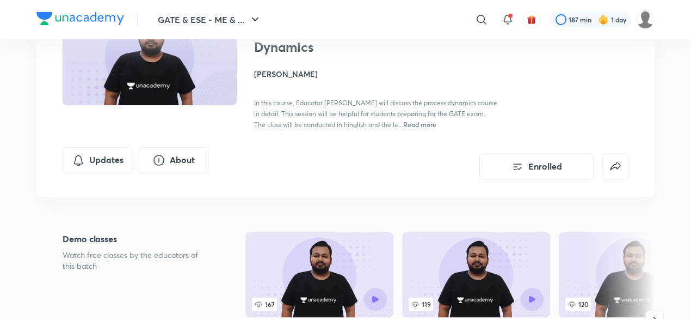
scroll to position [110, 0]
